Goal: Navigation & Orientation: Find specific page/section

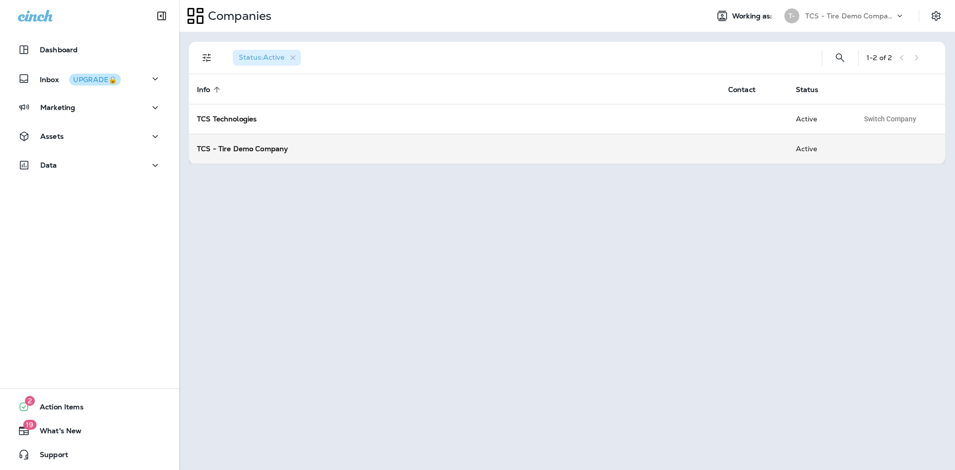
click at [232, 153] on div "TCS - Tire Demo Company" at bounding box center [454, 149] width 515 height 10
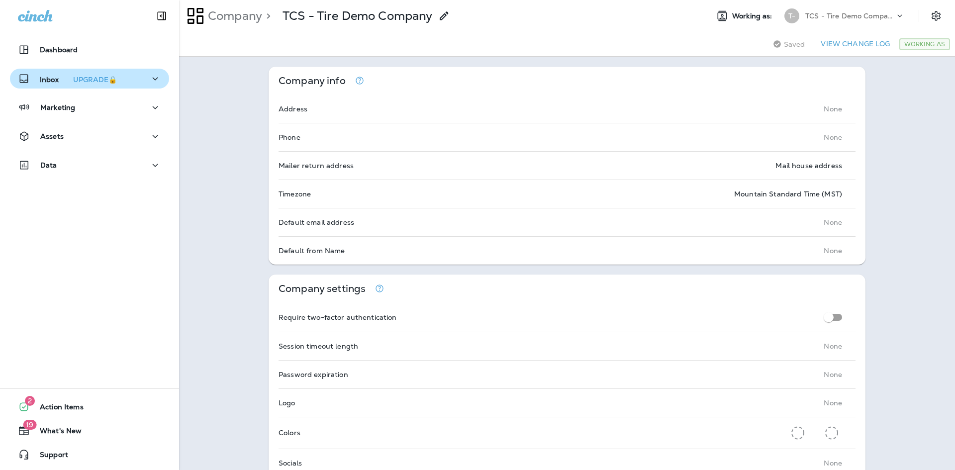
click at [51, 79] on p "Inbox UPGRADE🔒" at bounding box center [80, 79] width 81 height 10
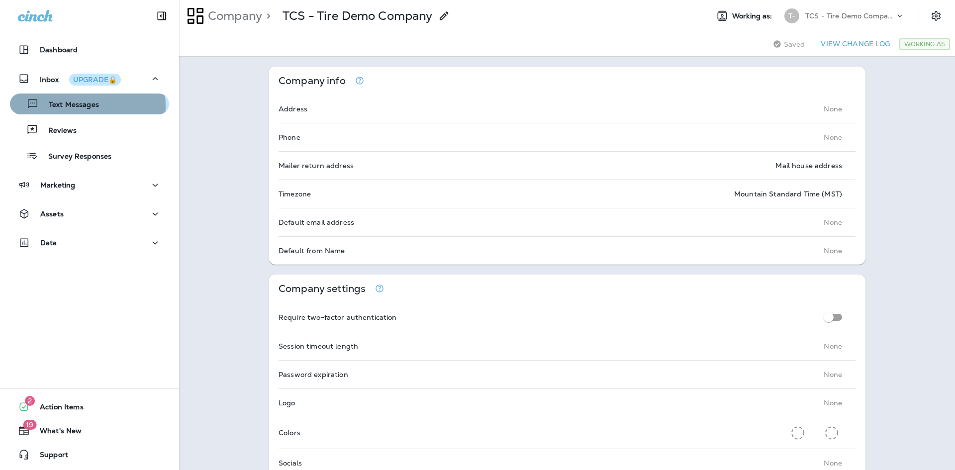
click at [71, 106] on p "Text Messages" at bounding box center [69, 104] width 60 height 9
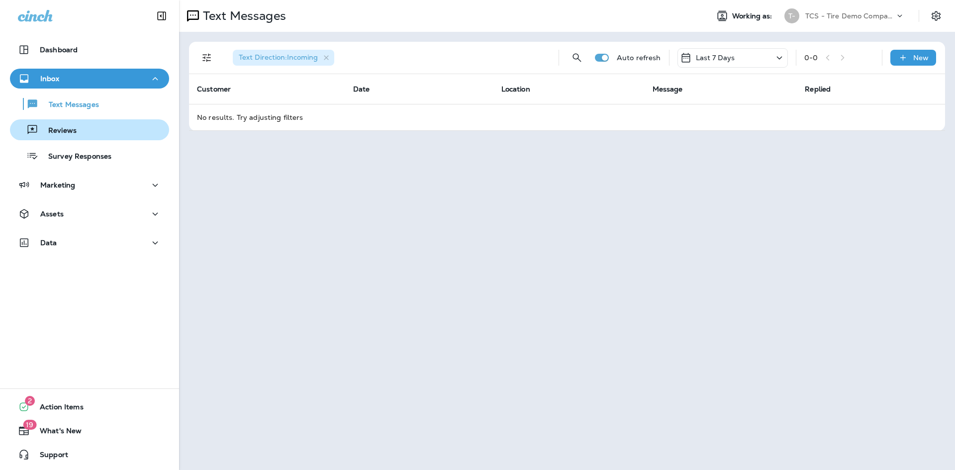
click at [67, 131] on p "Reviews" at bounding box center [57, 130] width 38 height 9
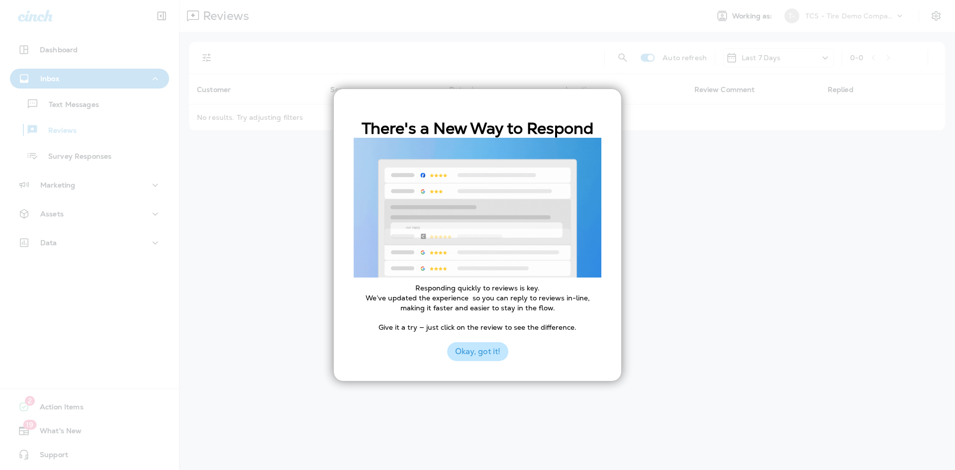
click at [467, 349] on button "Okay, got it!" at bounding box center [477, 351] width 61 height 19
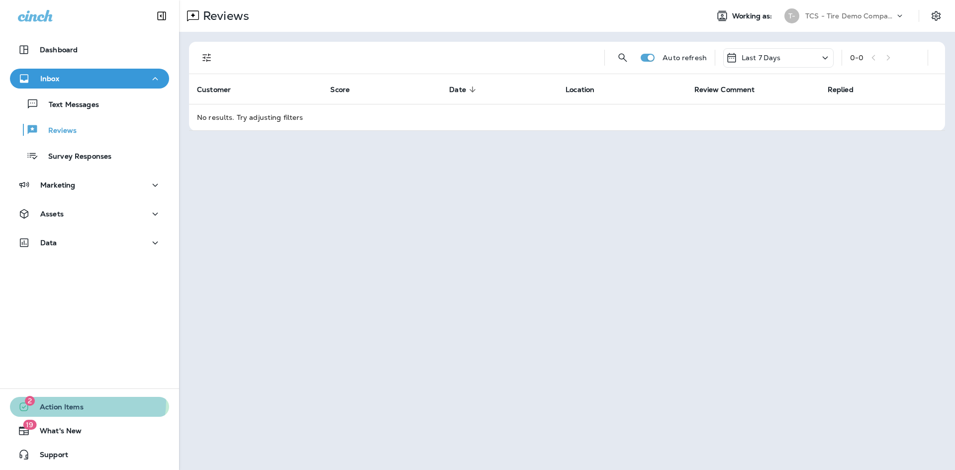
click at [79, 401] on div "2 Action Items" at bounding box center [47, 407] width 74 height 12
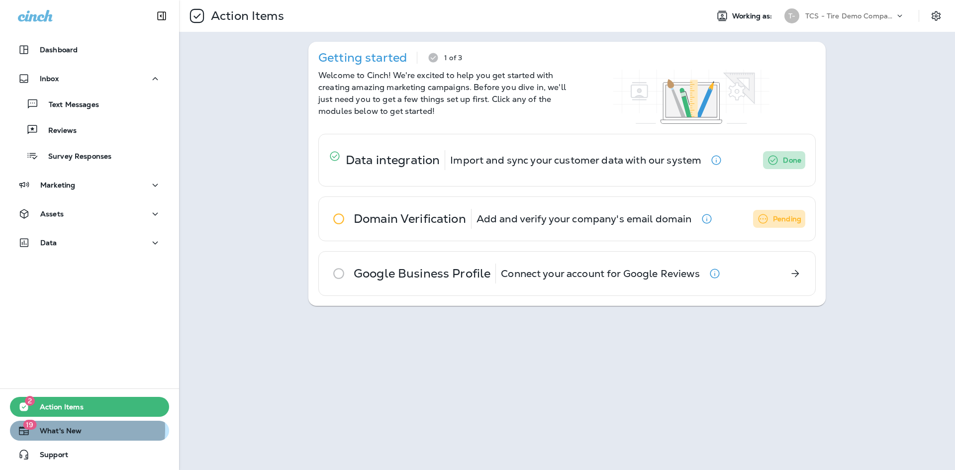
click at [54, 429] on span "What's New" at bounding box center [56, 433] width 52 height 12
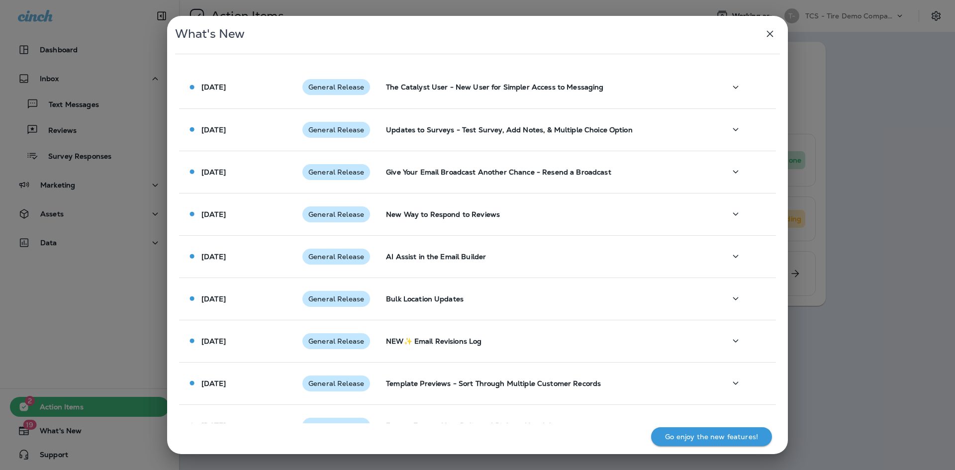
click at [79, 351] on div "What's New [DATE] General Release The Catalyst User - New User for Simpler Acce…" at bounding box center [477, 235] width 955 height 470
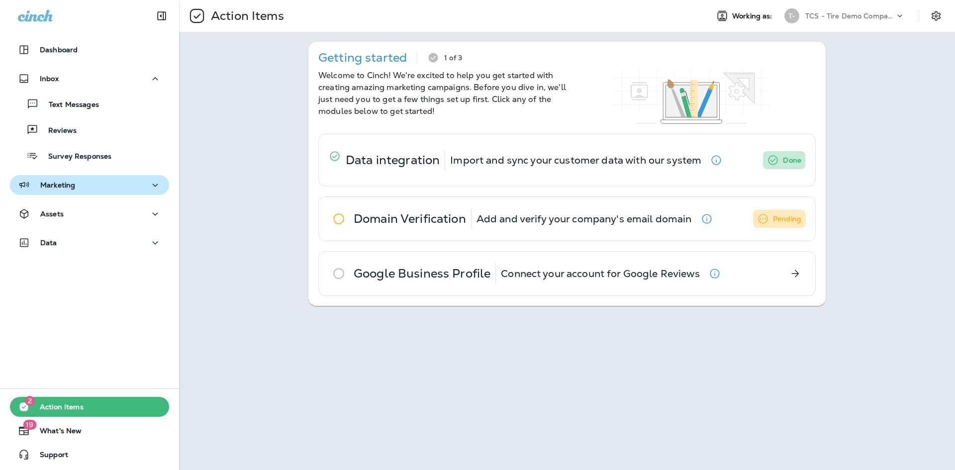
click at [47, 189] on p "Marketing" at bounding box center [57, 185] width 35 height 8
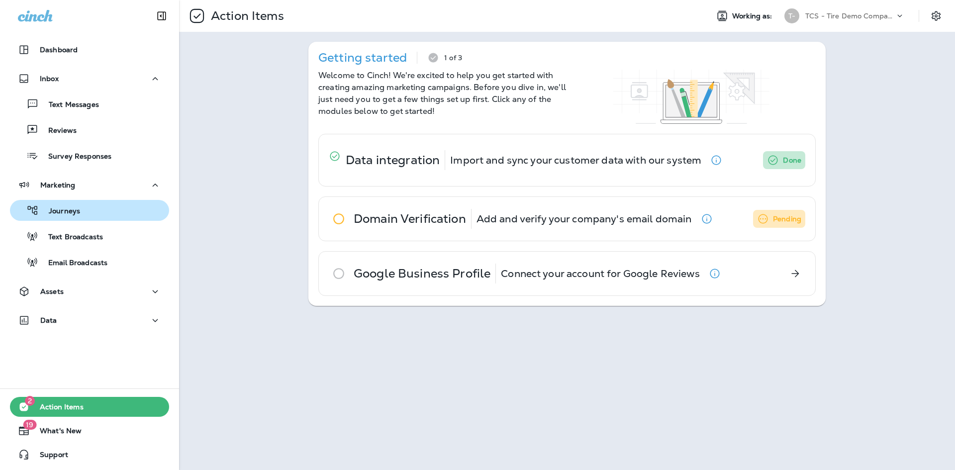
click at [62, 211] on p "Journeys" at bounding box center [59, 211] width 41 height 9
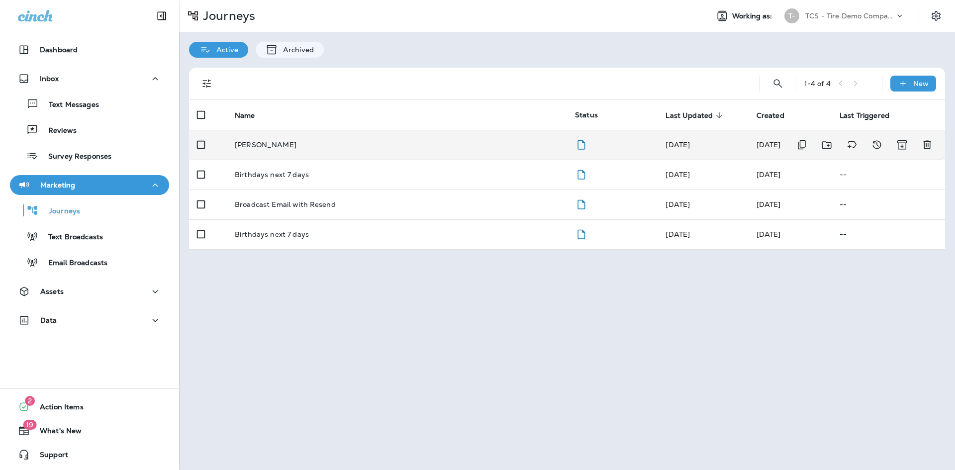
click at [277, 144] on p "[PERSON_NAME]" at bounding box center [266, 145] width 62 height 8
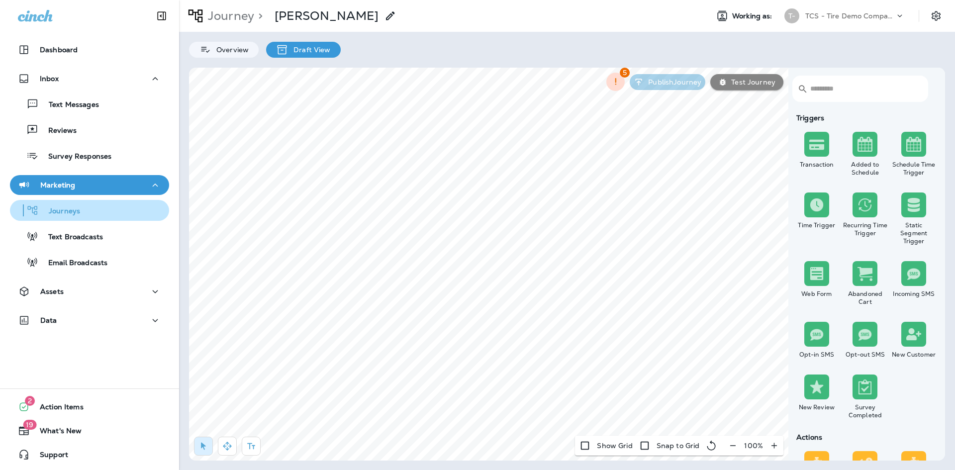
click at [76, 213] on p "Journeys" at bounding box center [59, 211] width 41 height 9
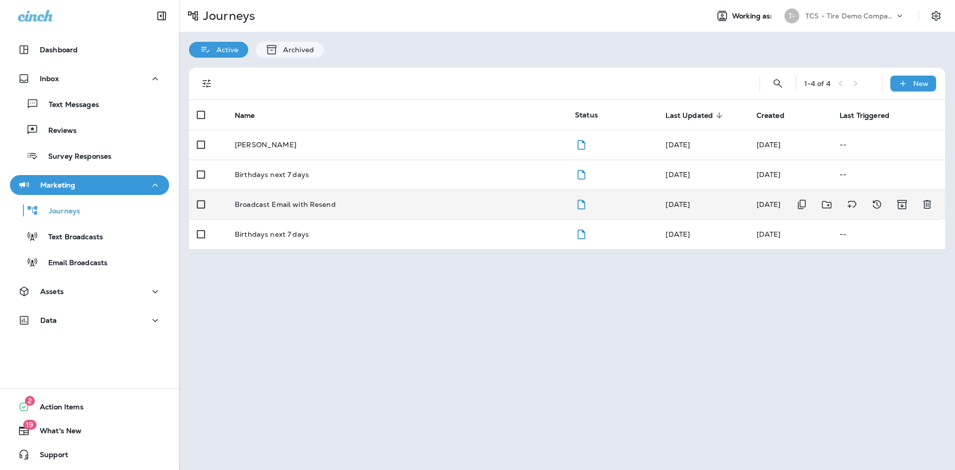
click at [273, 207] on p "Broadcast Email with Resend" at bounding box center [285, 204] width 101 height 8
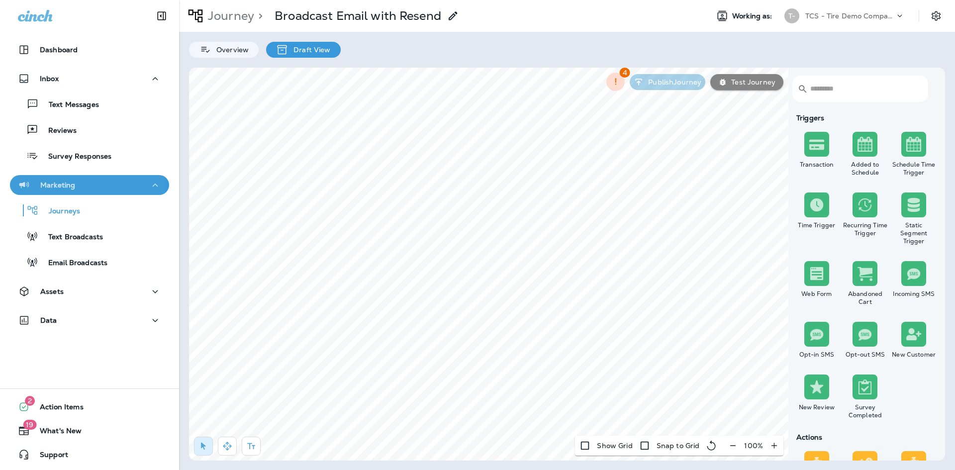
click at [51, 185] on p "Marketing" at bounding box center [57, 185] width 35 height 8
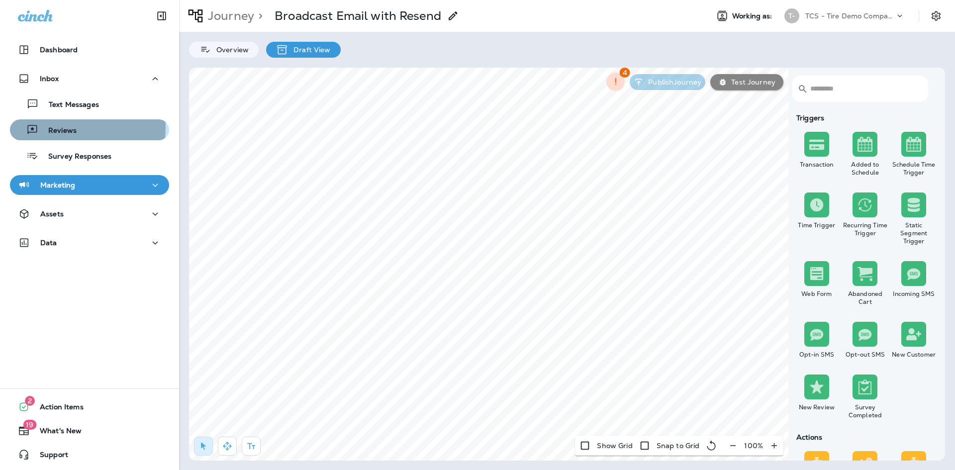
click at [56, 127] on p "Reviews" at bounding box center [57, 130] width 38 height 9
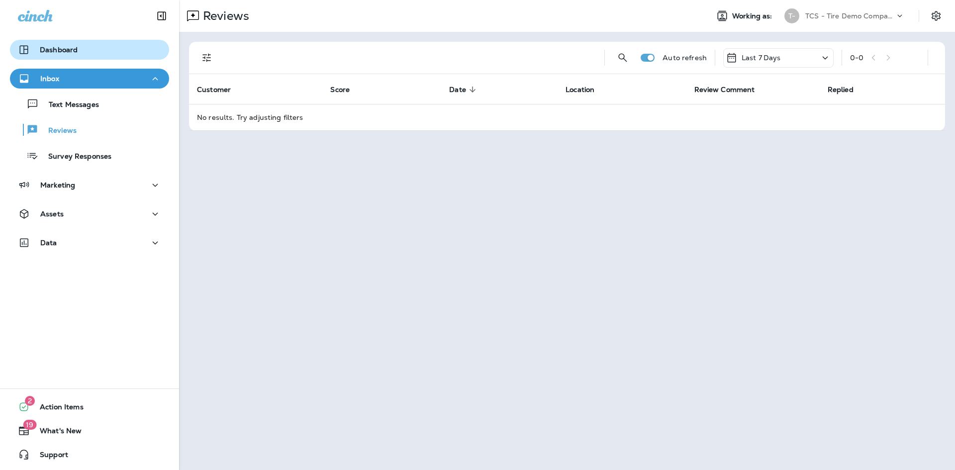
click at [46, 43] on button "Dashboard" at bounding box center [89, 50] width 159 height 20
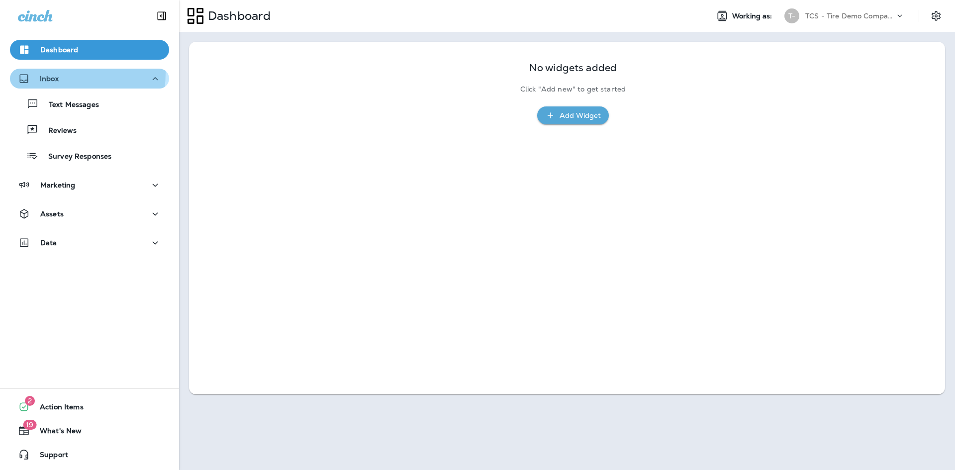
click at [35, 73] on div "Inbox" at bounding box center [38, 79] width 41 height 12
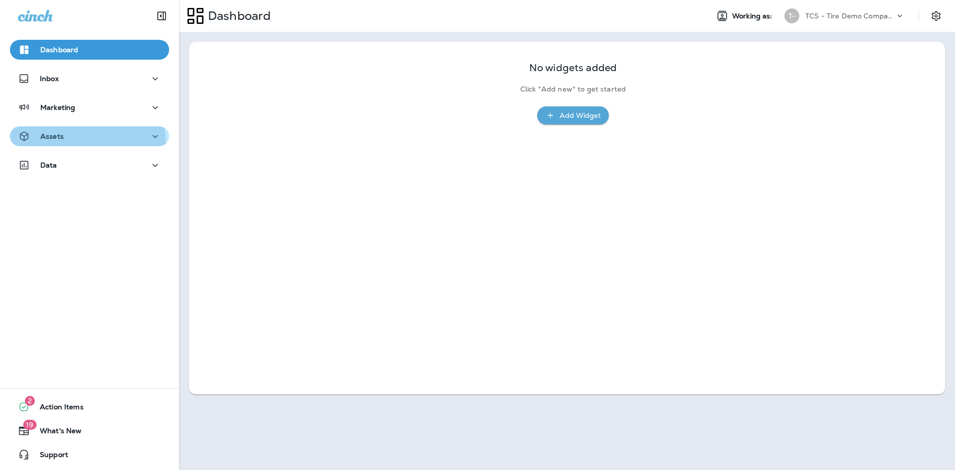
click at [54, 141] on div "Assets" at bounding box center [41, 136] width 46 height 12
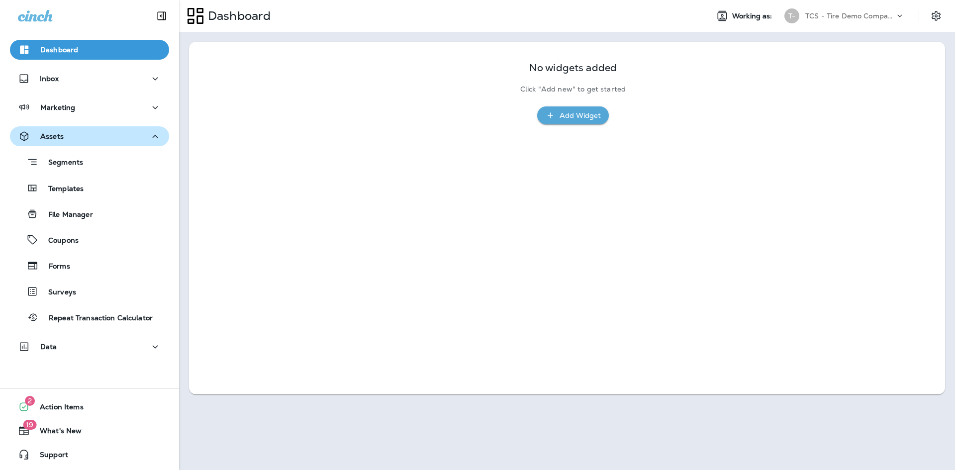
click at [47, 132] on p "Assets" at bounding box center [51, 136] width 23 height 8
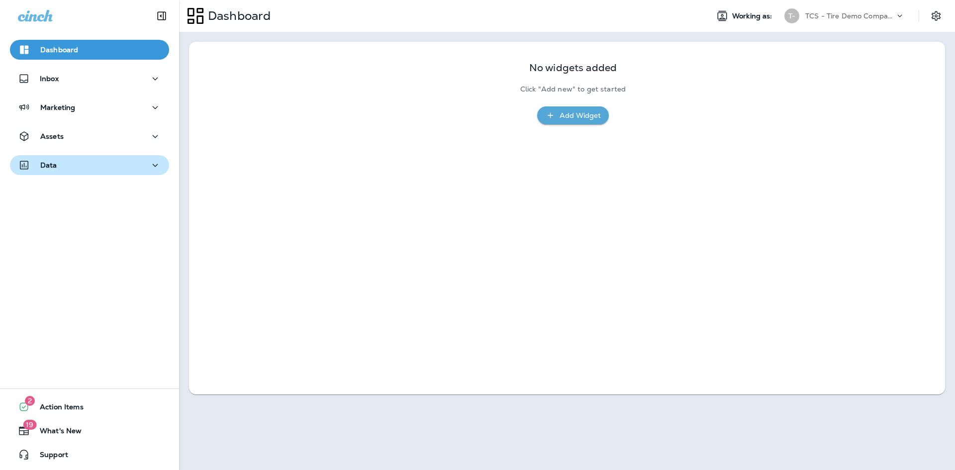
click at [50, 167] on p "Data" at bounding box center [48, 165] width 17 height 8
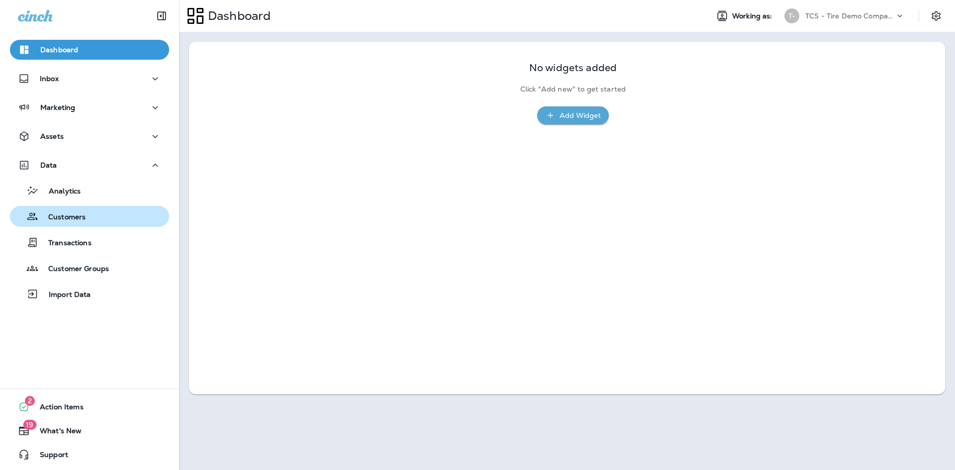
click at [65, 214] on p "Customers" at bounding box center [61, 217] width 47 height 9
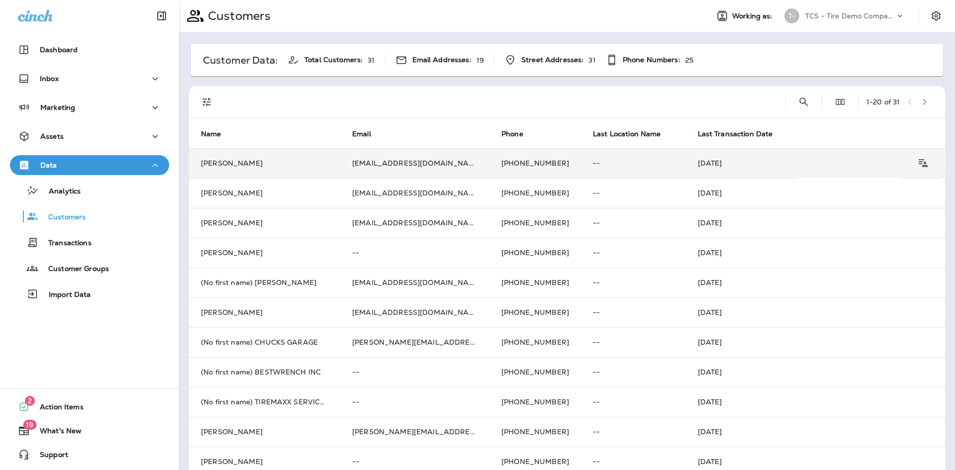
click at [228, 165] on td "[PERSON_NAME]" at bounding box center [264, 163] width 151 height 30
click at [228, 165] on div at bounding box center [527, 235] width 955 height 470
click at [228, 165] on td "[PERSON_NAME]" at bounding box center [264, 163] width 151 height 30
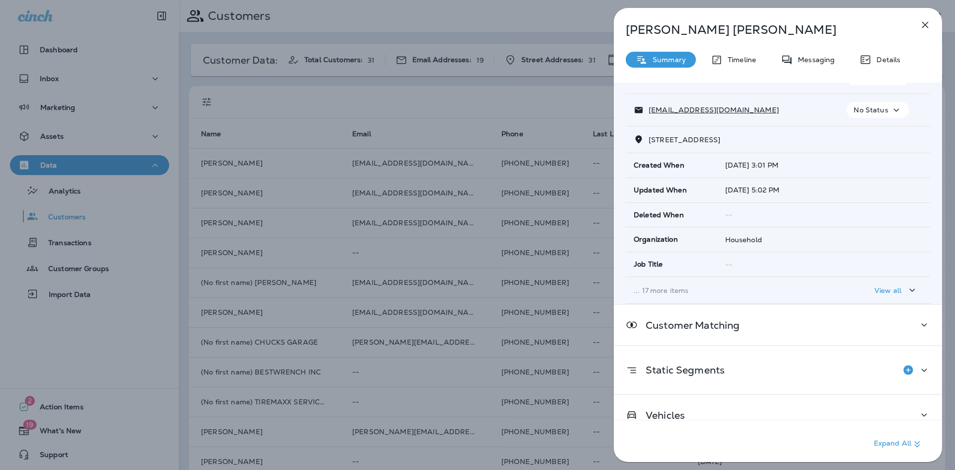
scroll to position [95, 0]
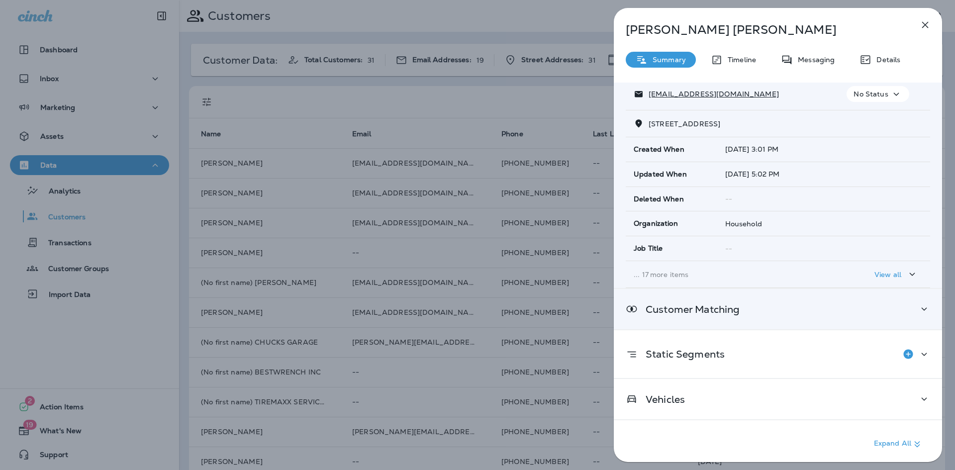
click at [672, 309] on p "Customer Matching" at bounding box center [689, 309] width 102 height 8
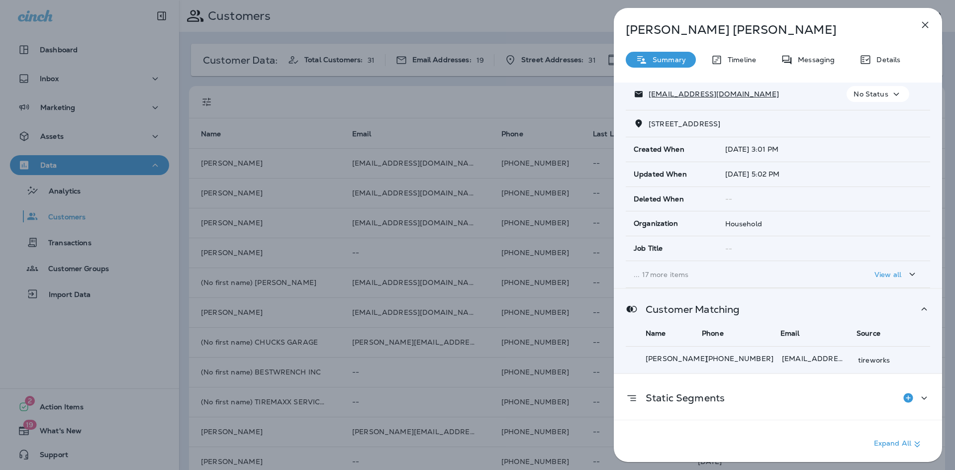
scroll to position [139, 0]
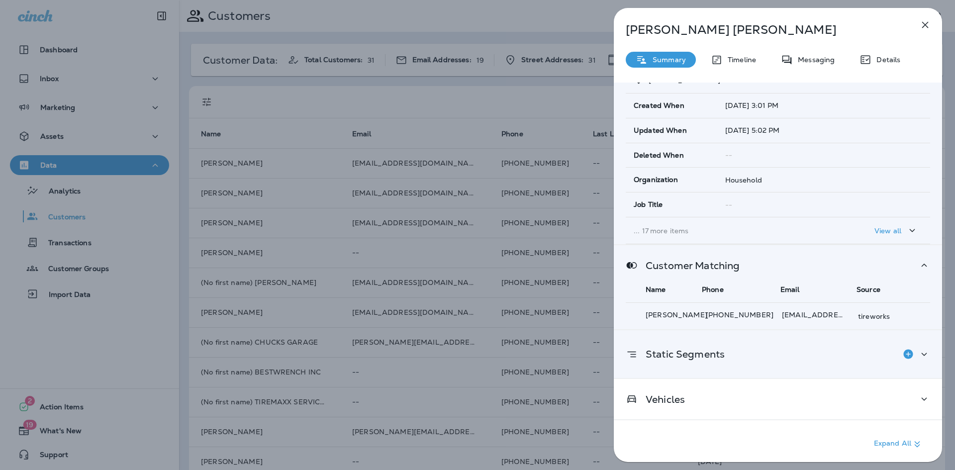
click at [665, 356] on p "Static Segments" at bounding box center [681, 354] width 87 height 8
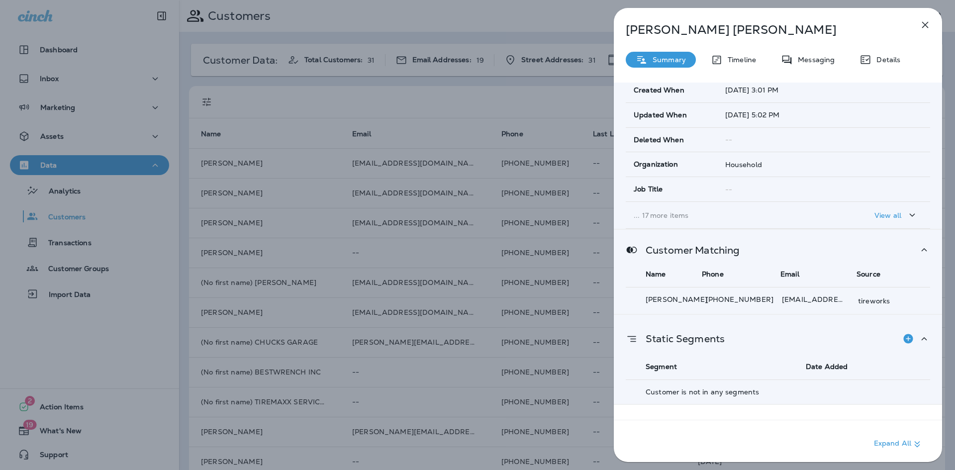
scroll to position [180, 0]
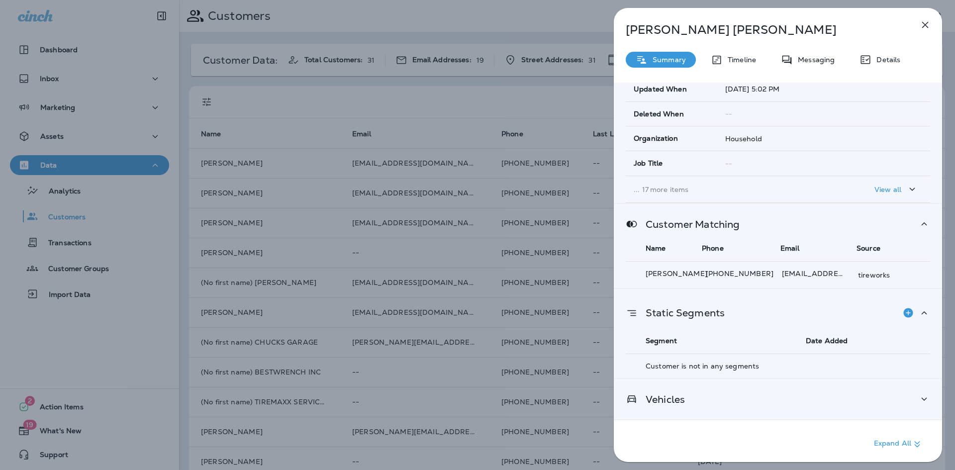
click at [652, 406] on div "Vehicles" at bounding box center [778, 399] width 328 height 40
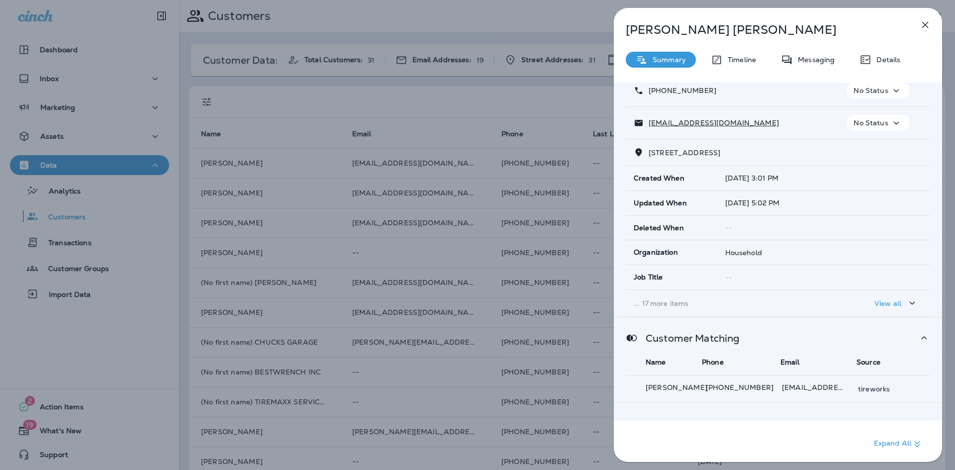
scroll to position [0, 0]
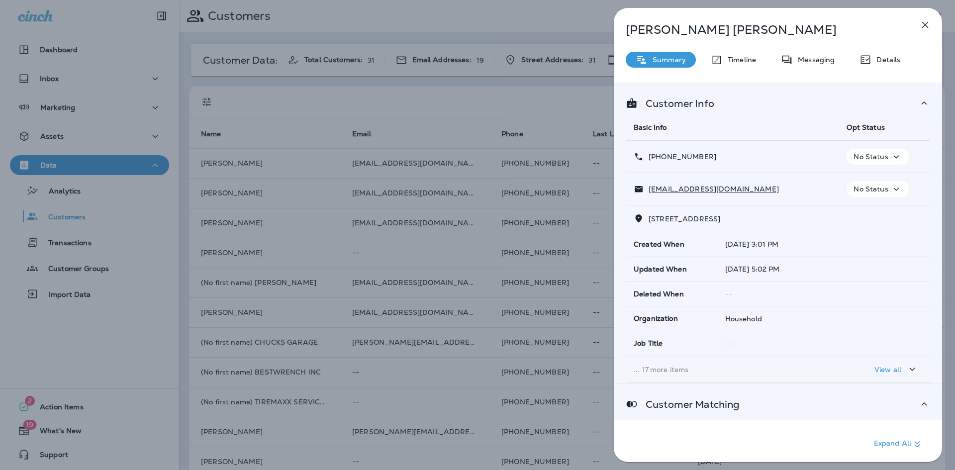
click at [465, 93] on div "[PERSON_NAME] Summary Timeline Messaging Details Customer Info Basic Info Opt S…" at bounding box center [477, 235] width 955 height 470
